Goal: Information Seeking & Learning: Check status

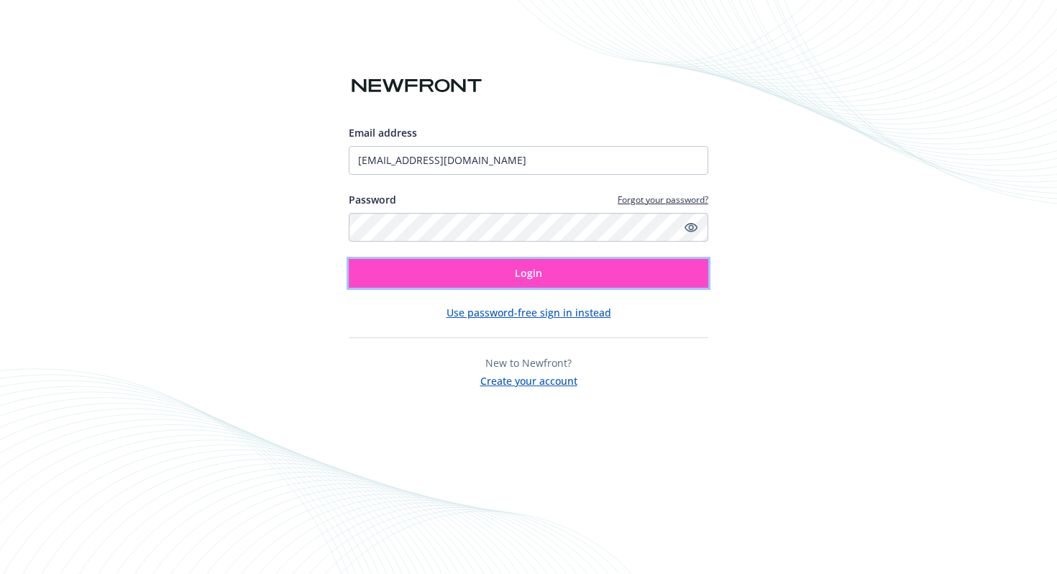
click at [545, 273] on button "Login" at bounding box center [529, 273] width 360 height 29
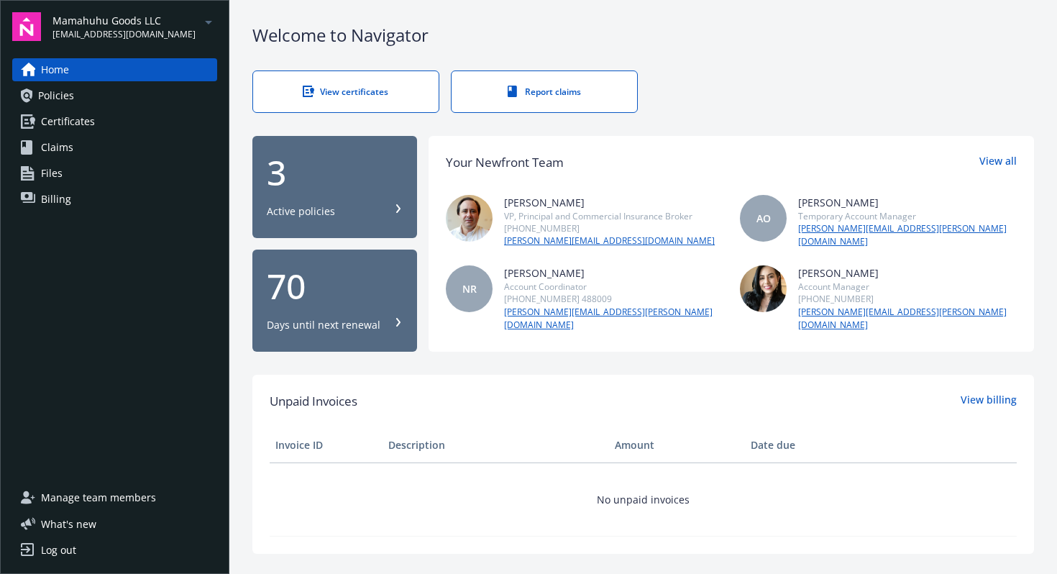
click at [165, 31] on div "Mamahuhu Goods LLC [EMAIL_ADDRESS][DOMAIN_NAME]" at bounding box center [135, 27] width 165 height 28
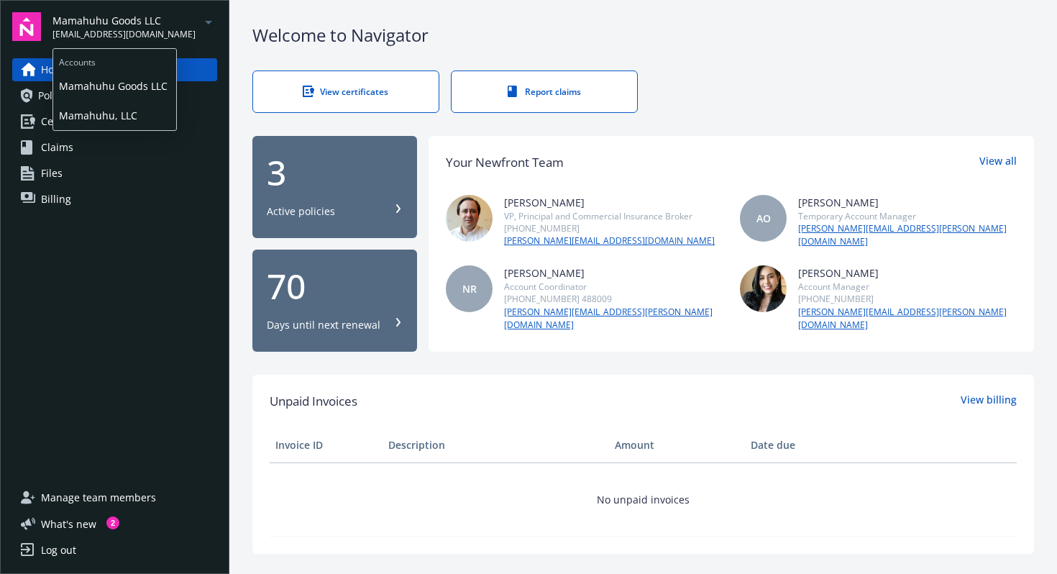
click at [135, 111] on span "Mamahuhu, LLC" at bounding box center [114, 115] width 111 height 29
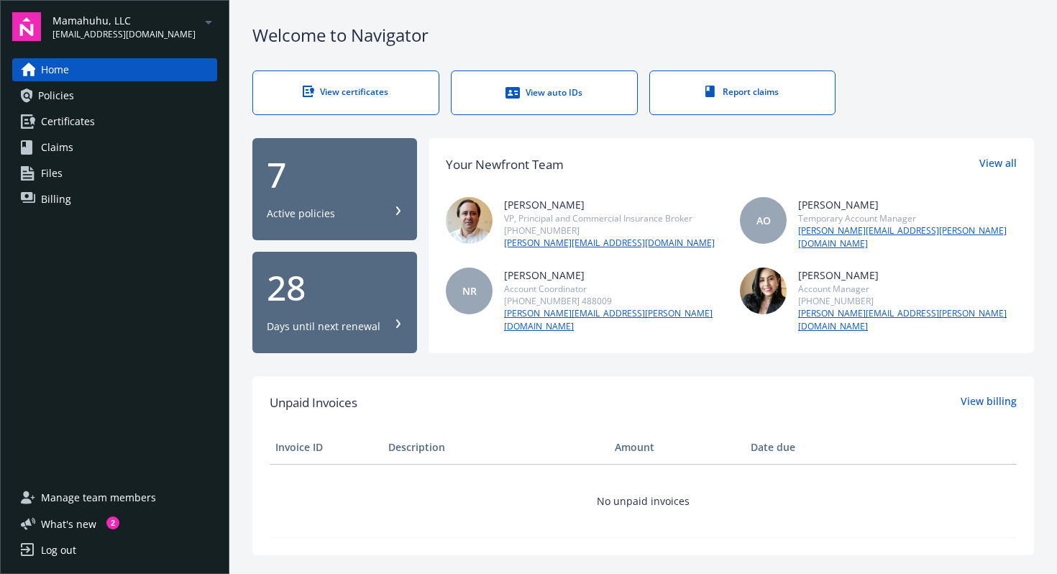
click at [141, 95] on link "Policies" at bounding box center [114, 95] width 205 height 23
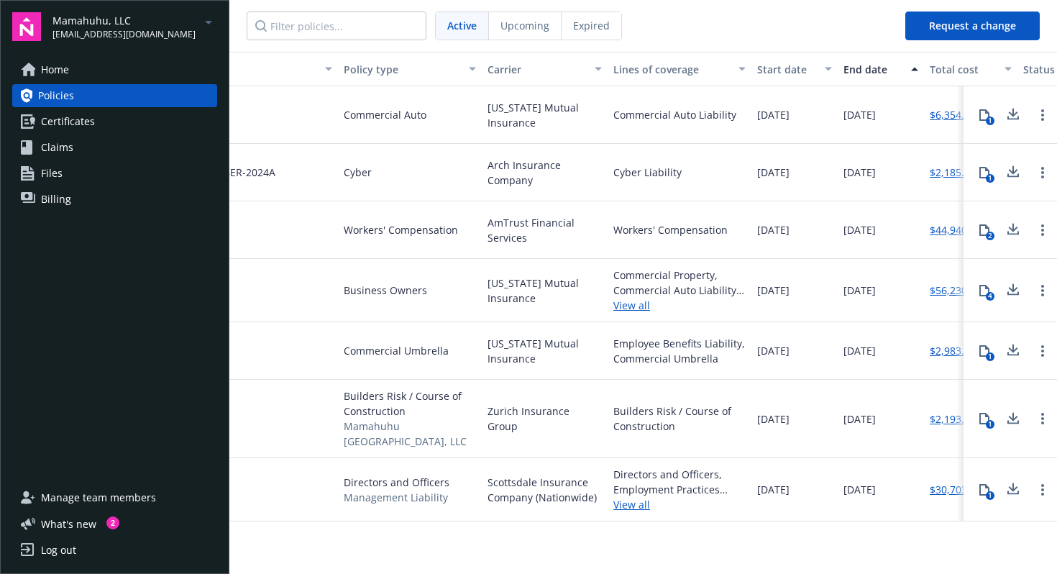
scroll to position [0, 149]
